Goal: Task Accomplishment & Management: Use online tool/utility

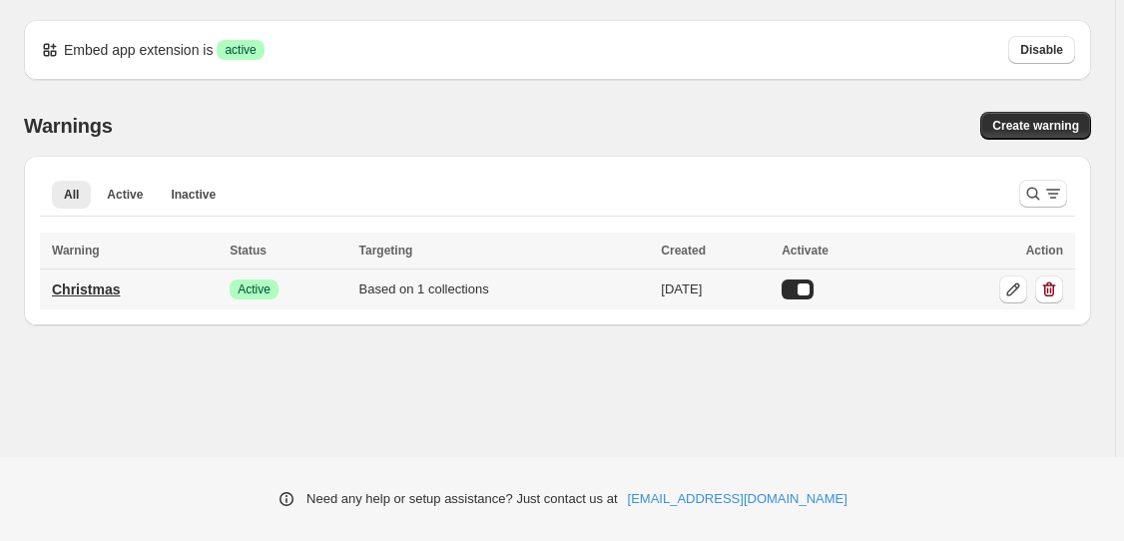
click at [99, 283] on p "Christmas" at bounding box center [86, 289] width 68 height 20
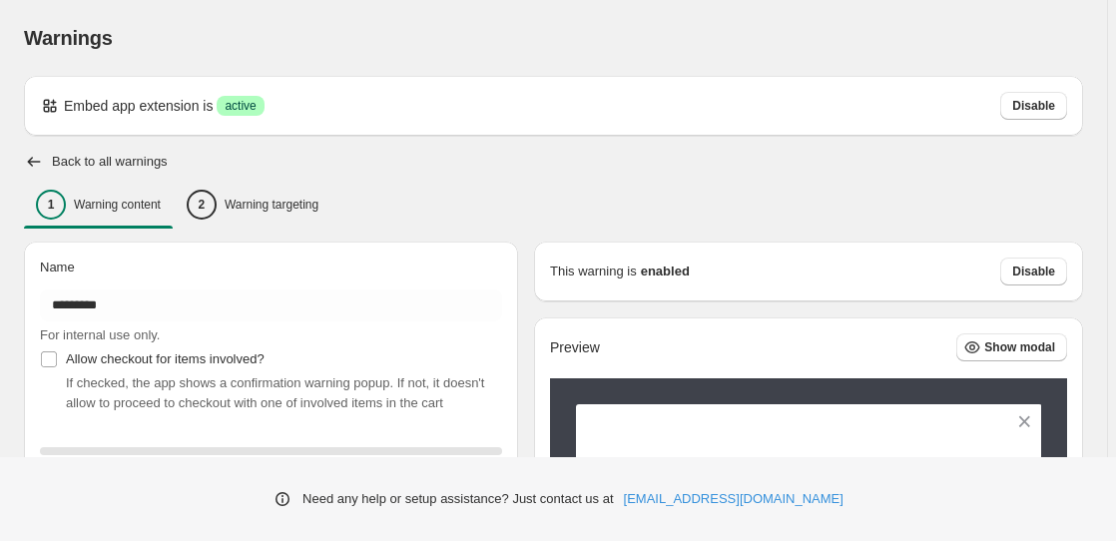
type input "*********"
type input "**********"
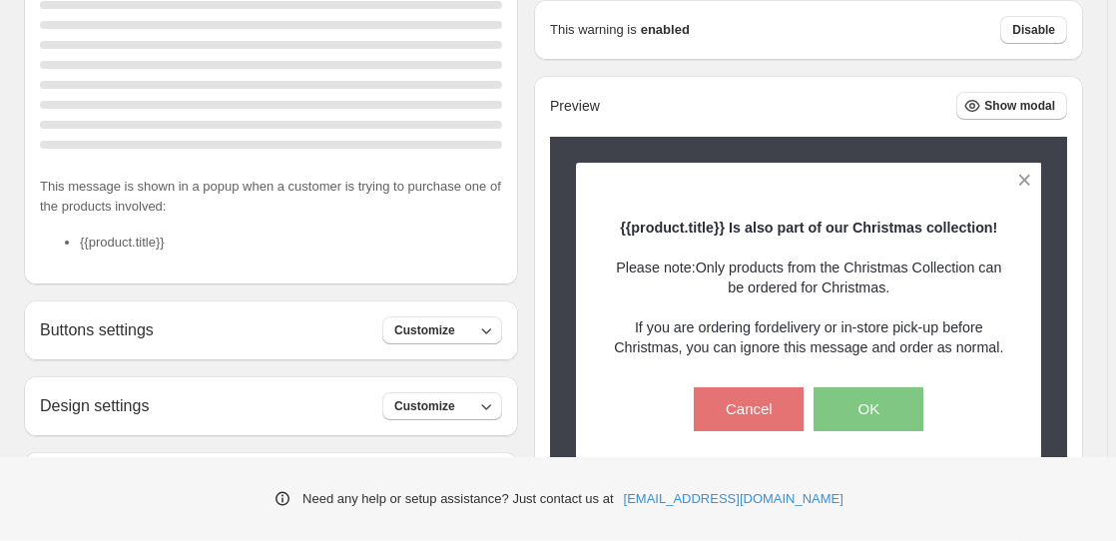
scroll to position [509, 0]
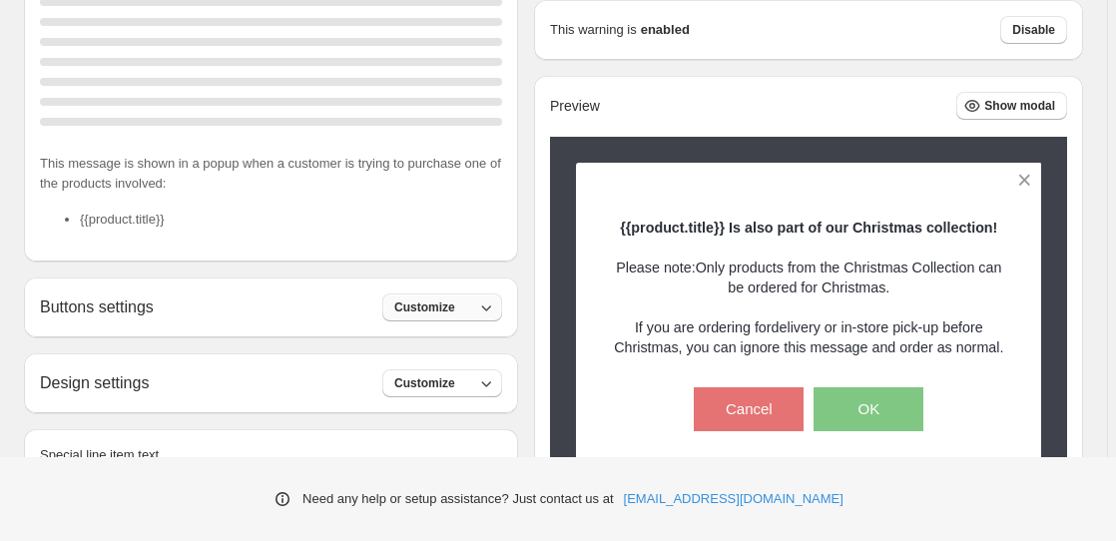
click at [433, 308] on span "Customize" at bounding box center [424, 307] width 61 height 16
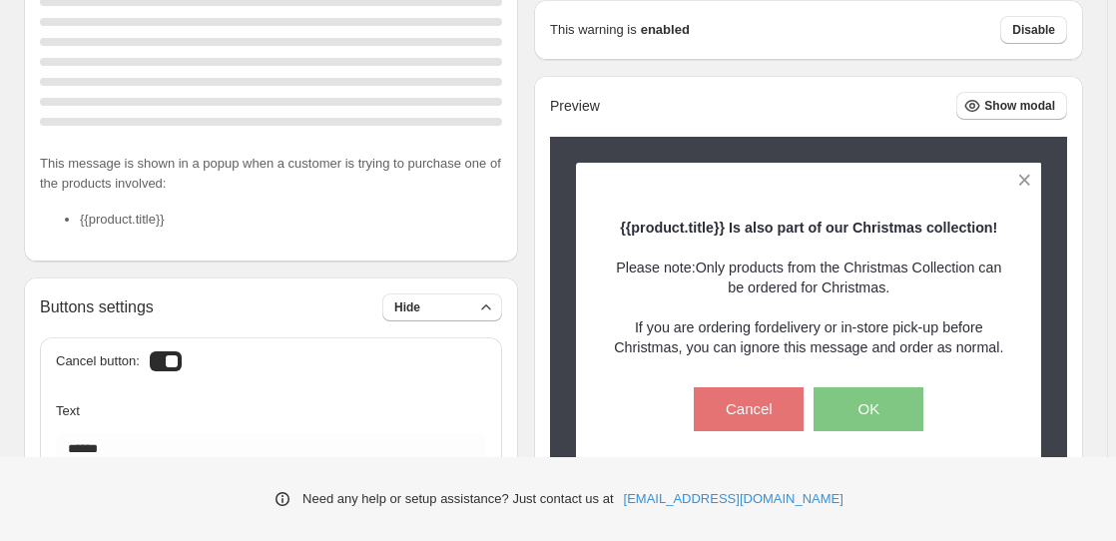
click at [169, 364] on div at bounding box center [166, 361] width 32 height 20
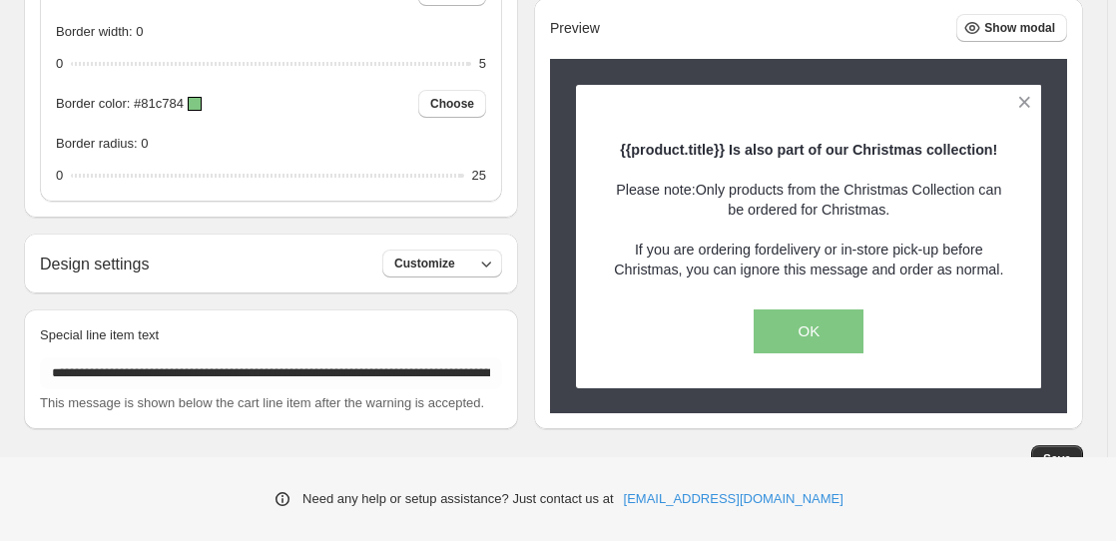
scroll to position [1683, 0]
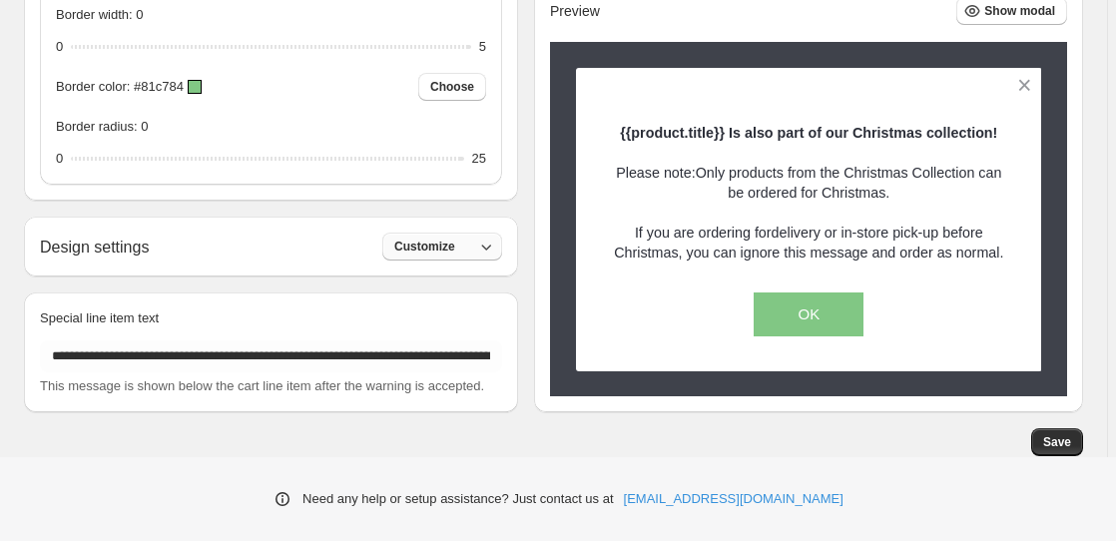
click at [437, 249] on span "Customize" at bounding box center [424, 247] width 61 height 16
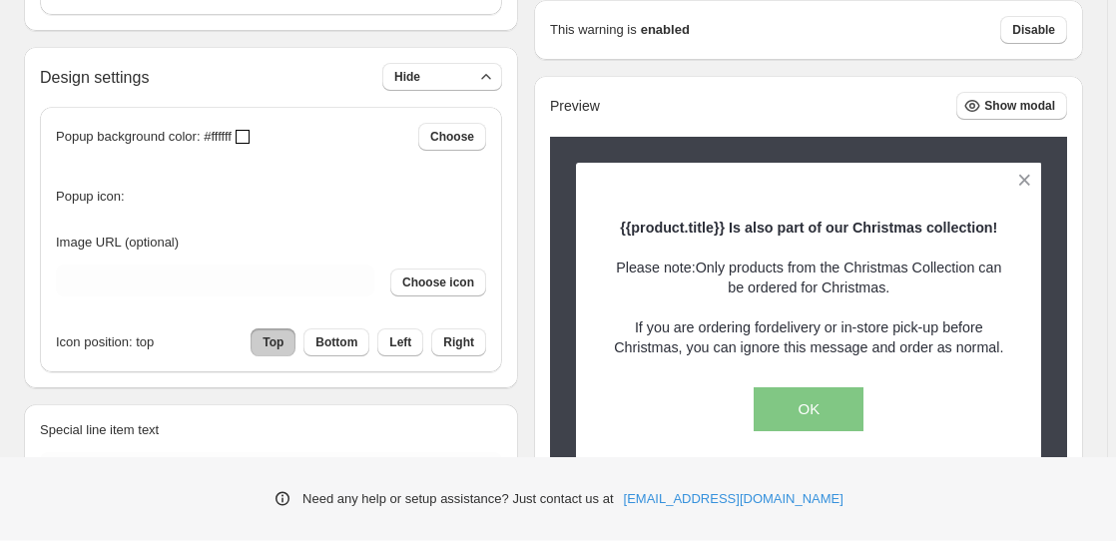
scroll to position [1829, 0]
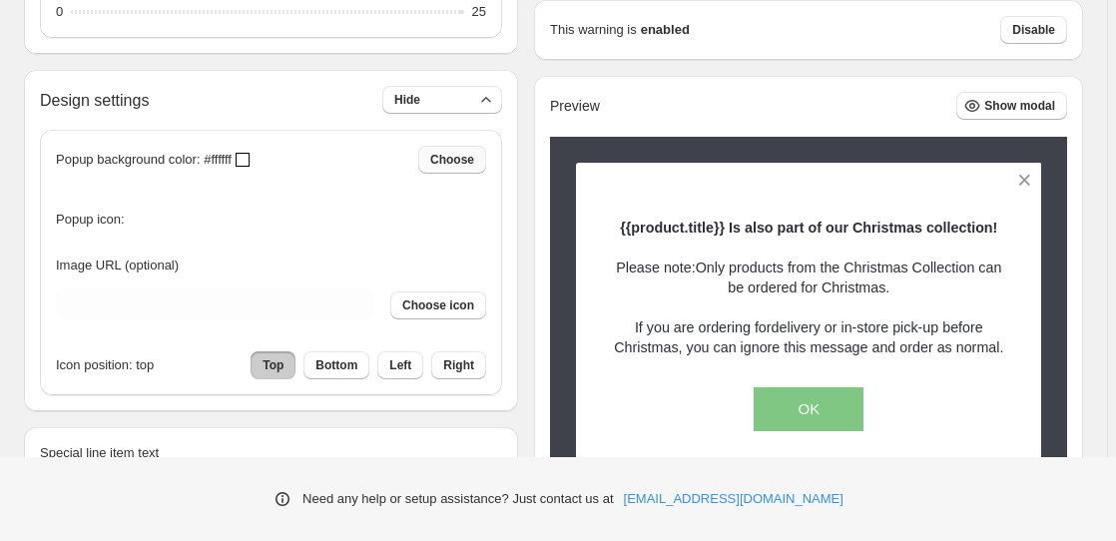
click at [474, 162] on span "Choose" at bounding box center [452, 160] width 44 height 16
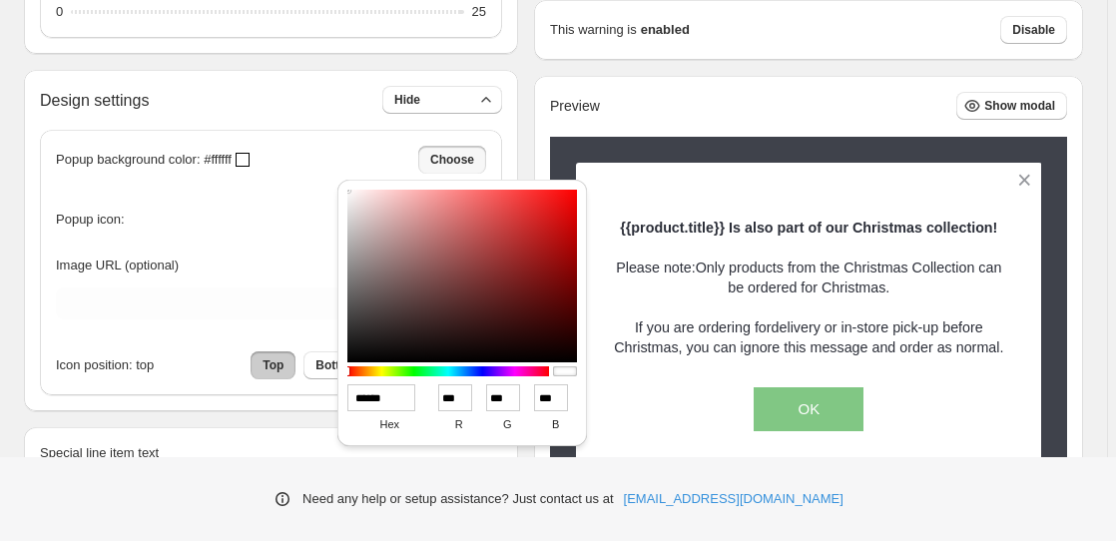
click at [146, 242] on div "Popup background color: #ffffff Choose Popup icon: Image URL (optional) Choose …" at bounding box center [271, 263] width 430 height 234
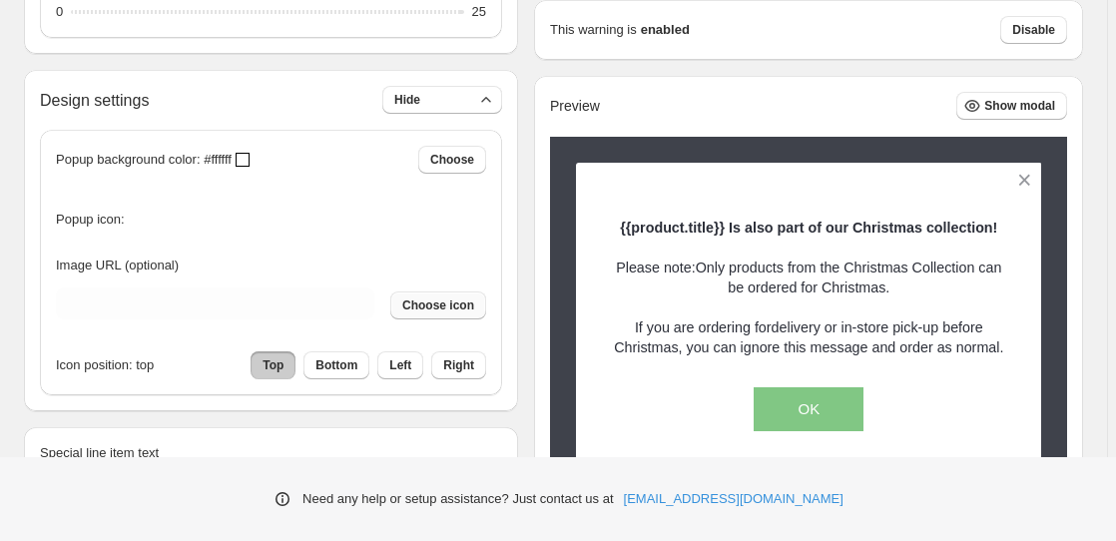
click at [428, 313] on span "Choose icon" at bounding box center [438, 305] width 72 height 16
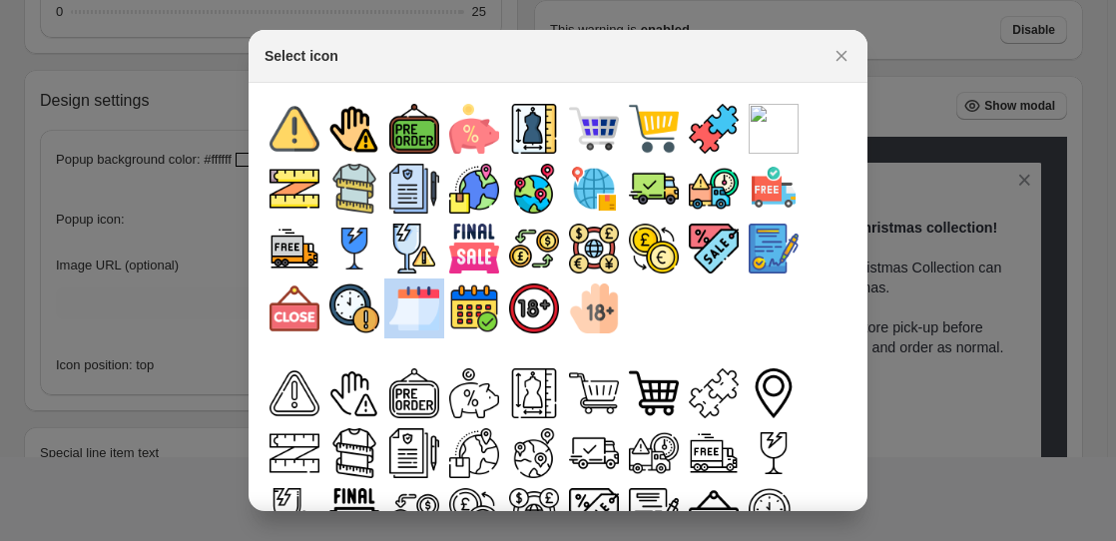
click at [436, 310] on img ":rs:" at bounding box center [414, 308] width 50 height 50
type input "**********"
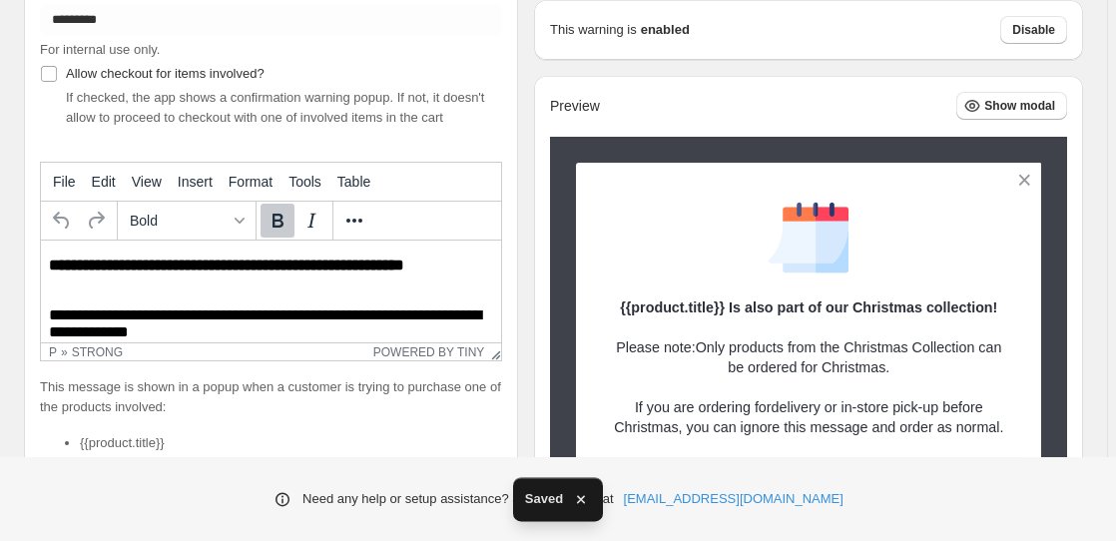
scroll to position [109, 0]
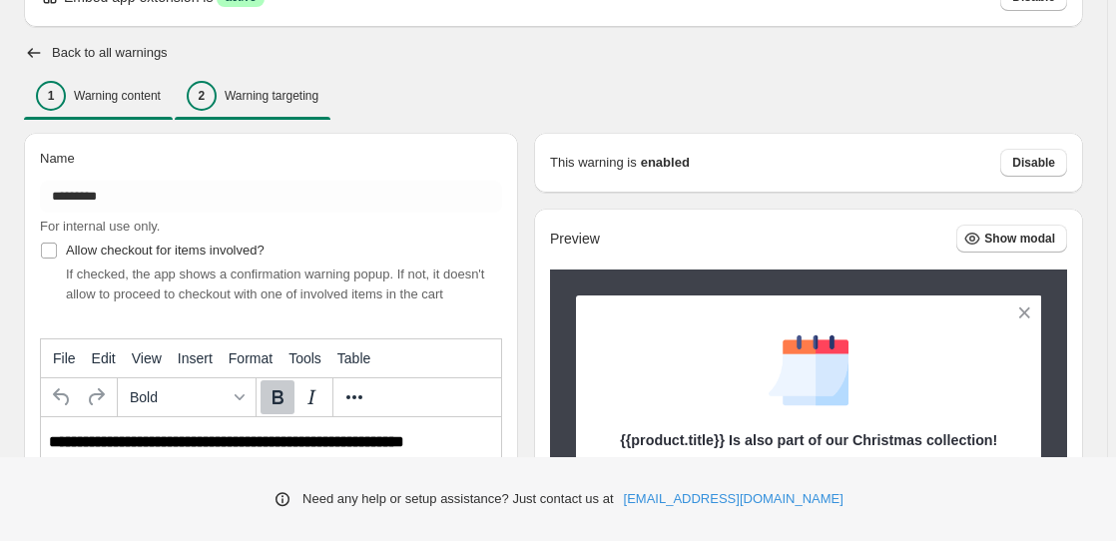
click at [263, 95] on p "Warning targeting" at bounding box center [272, 96] width 94 height 16
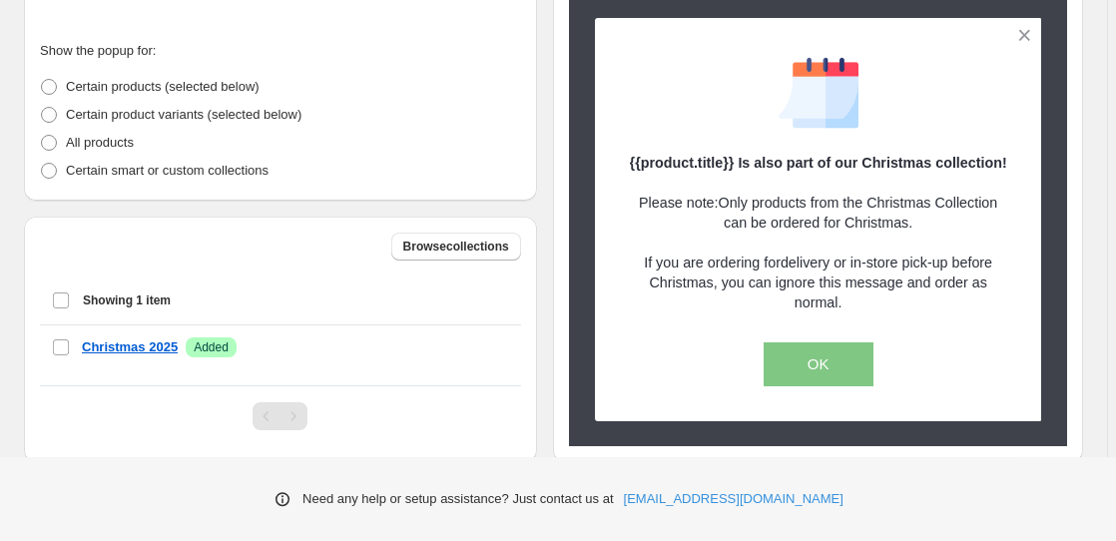
scroll to position [499, 0]
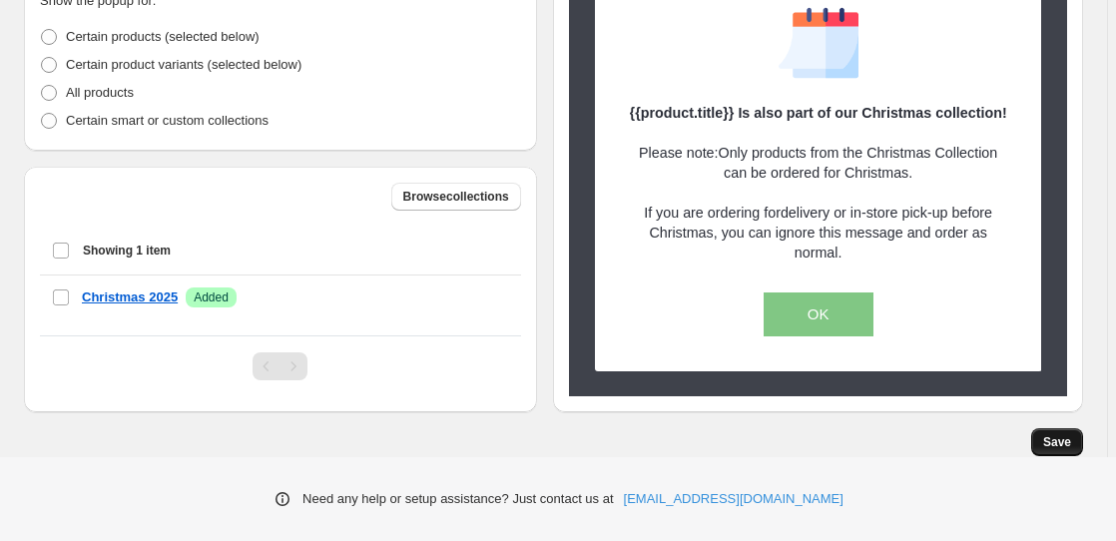
click at [1062, 438] on span "Save" at bounding box center [1057, 442] width 28 height 16
